Goal: Information Seeking & Learning: Learn about a topic

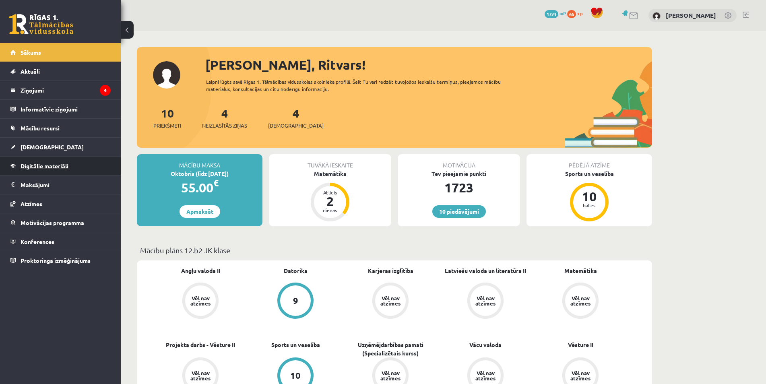
click at [62, 170] on link "Digitālie materiāli" at bounding box center [60, 166] width 100 height 19
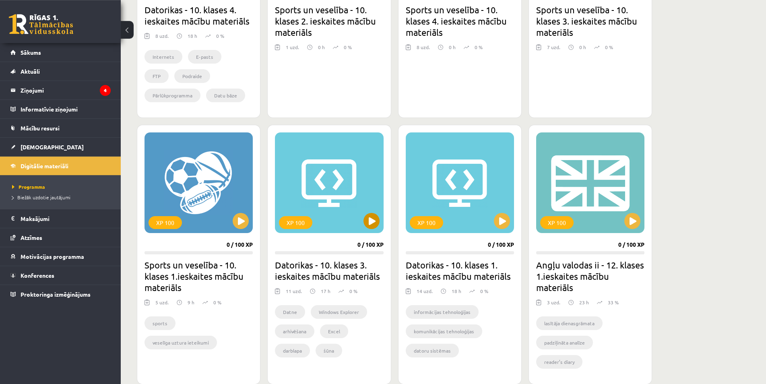
scroll to position [370, 0]
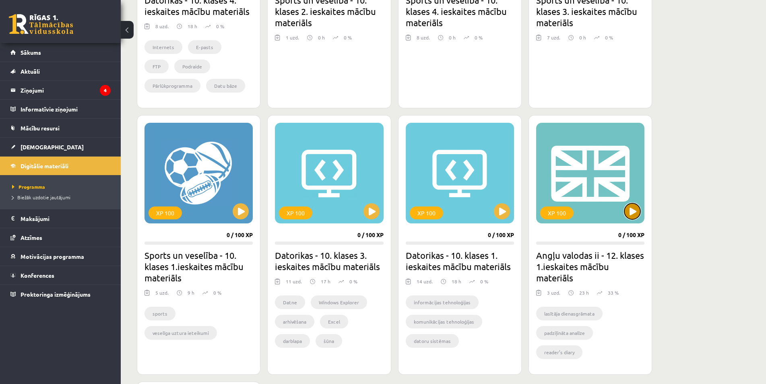
drag, startPoint x: 637, startPoint y: 215, endPoint x: 574, endPoint y: 217, distance: 62.9
click at [637, 215] on button at bounding box center [633, 211] width 16 height 16
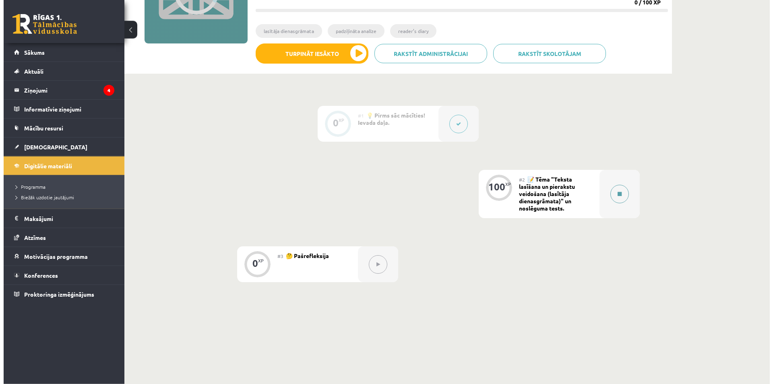
scroll to position [123, 0]
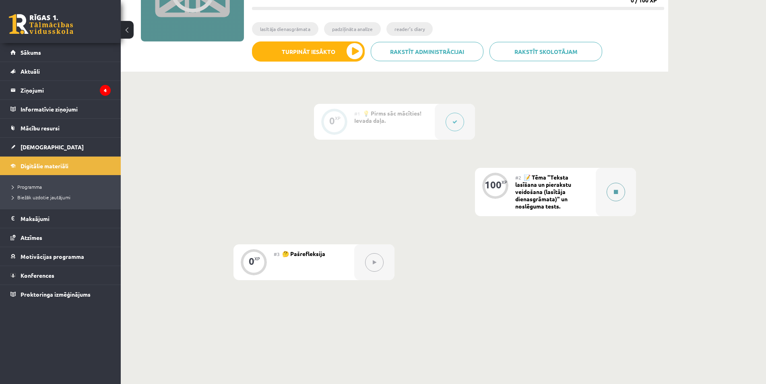
click at [615, 198] on button at bounding box center [616, 192] width 19 height 19
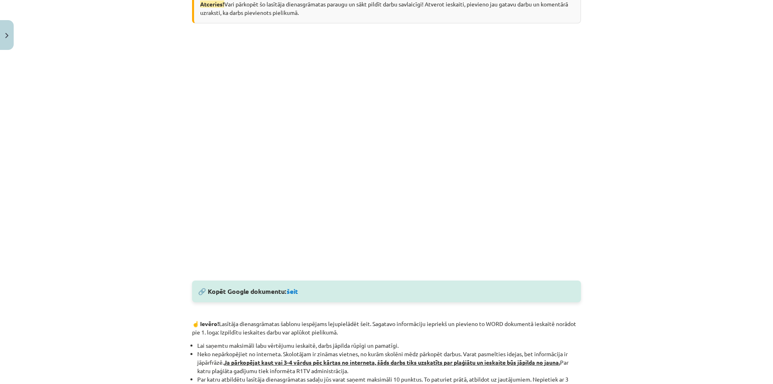
scroll to position [0, 0]
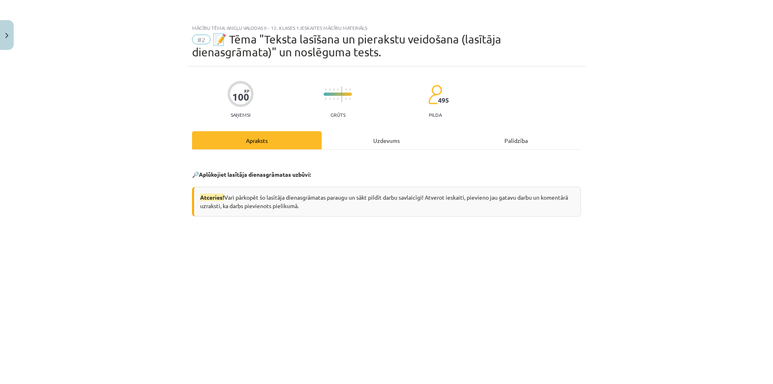
click at [368, 138] on div "Uzdevums" at bounding box center [387, 140] width 130 height 18
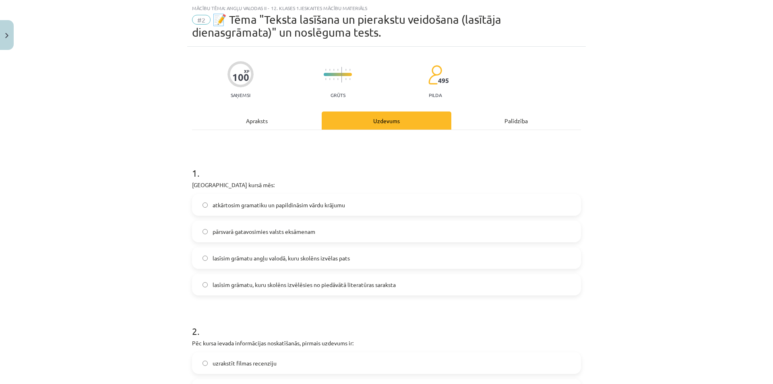
scroll to position [20, 0]
click at [265, 122] on div "Apraksts" at bounding box center [257, 120] width 130 height 18
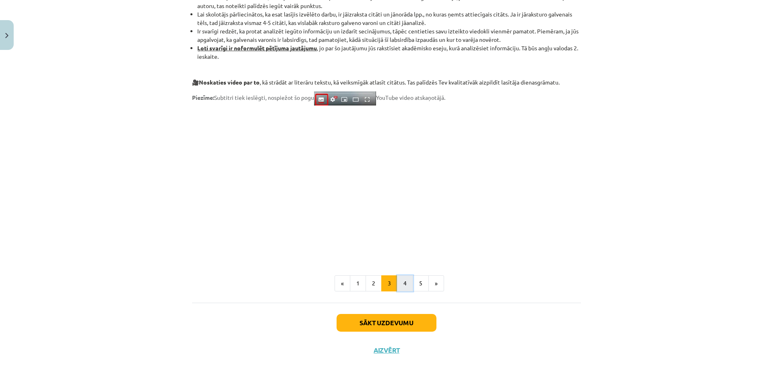
click at [403, 282] on button "4" at bounding box center [405, 283] width 16 height 16
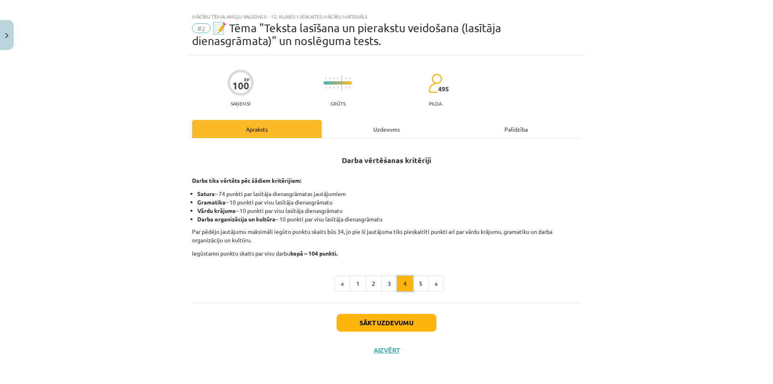
scroll to position [11, 0]
click at [413, 285] on button "5" at bounding box center [421, 284] width 16 height 16
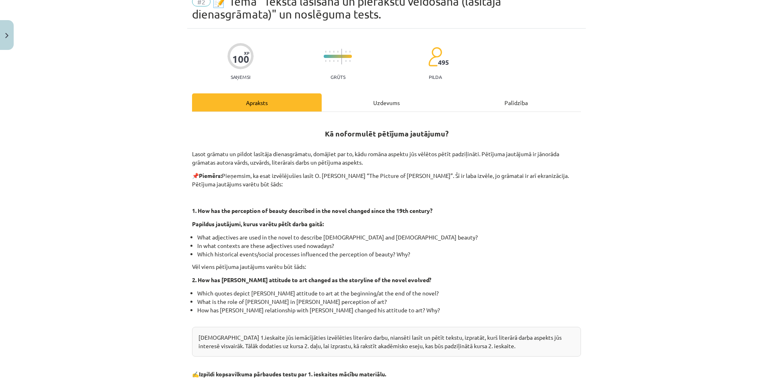
scroll to position [0, 0]
